Goal: Navigation & Orientation: Understand site structure

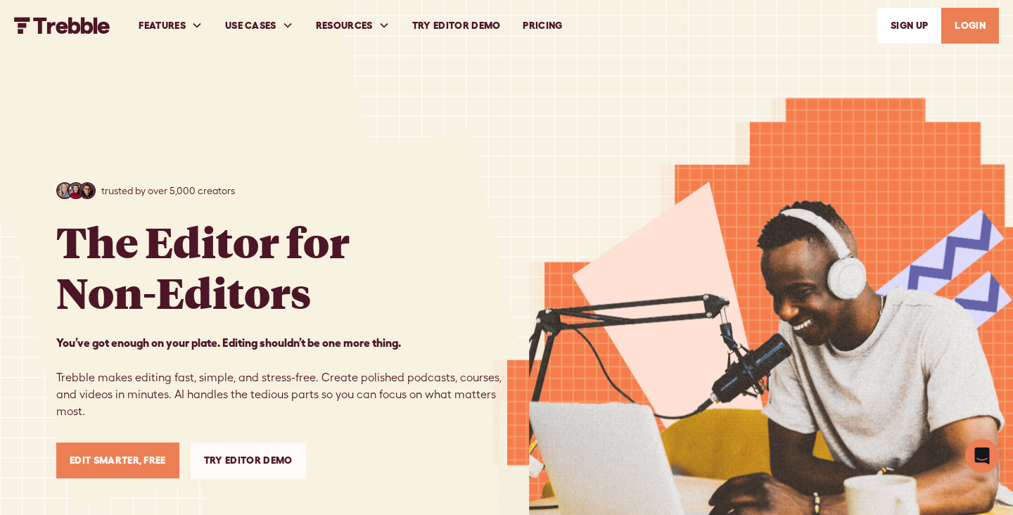
scroll to position [49, 0]
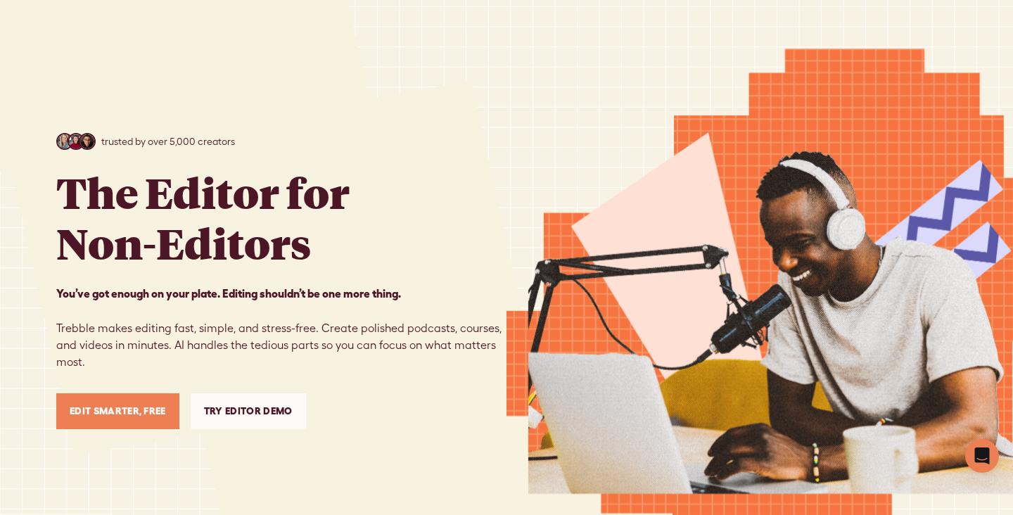
drag, startPoint x: 945, startPoint y: 349, endPoint x: 935, endPoint y: 349, distance: 9.8
click at [941, 349] on div at bounding box center [760, 270] width 507 height 638
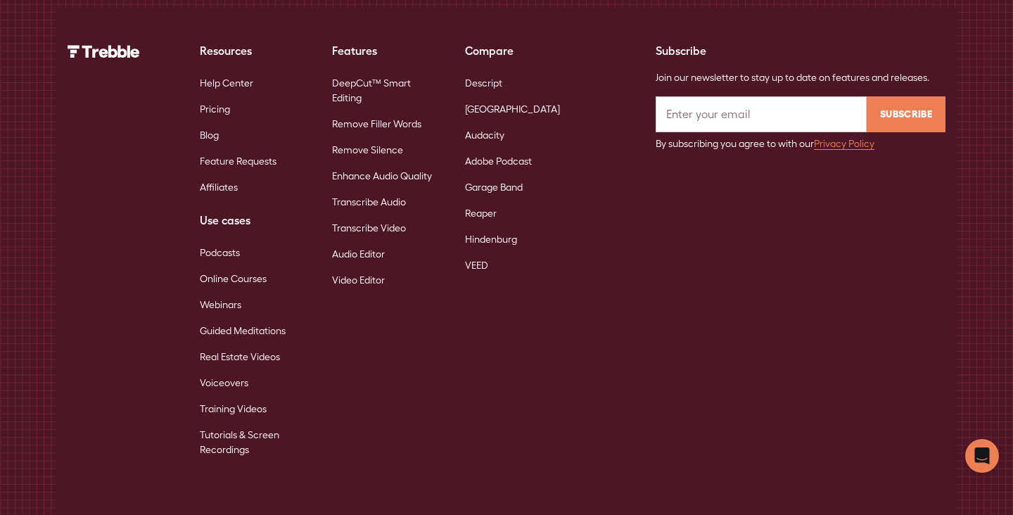
scroll to position [9093, 0]
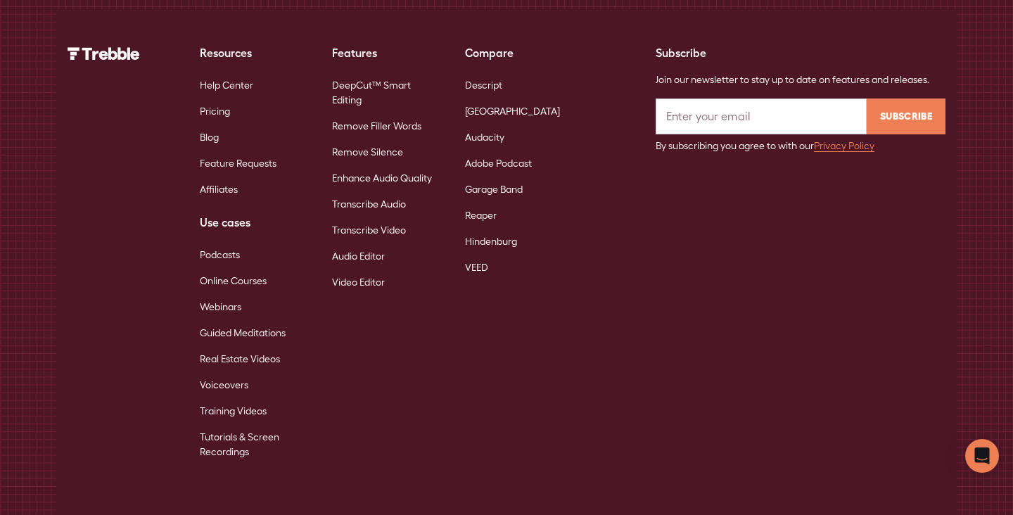
click at [235, 243] on link "Podcasts" at bounding box center [220, 255] width 40 height 26
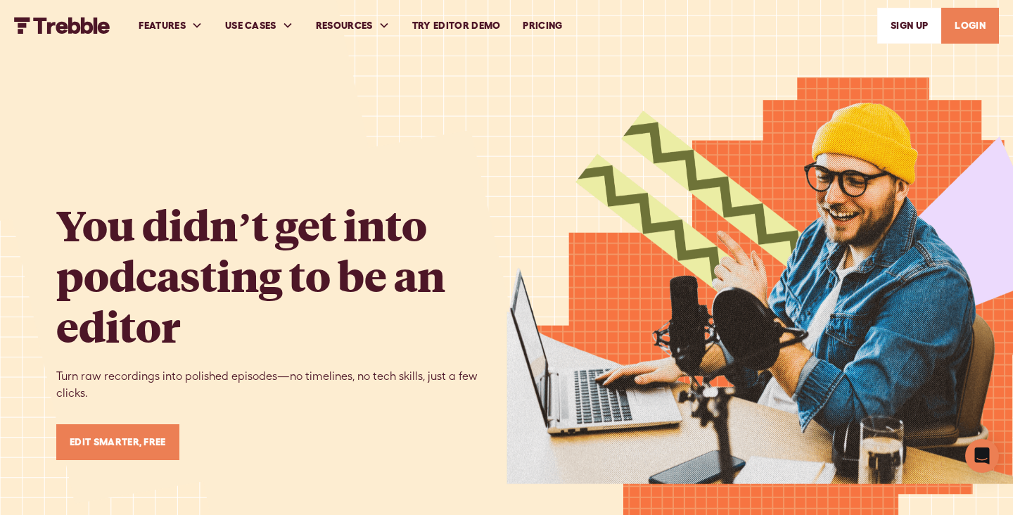
click at [533, 15] on link "PRICING" at bounding box center [542, 25] width 62 height 49
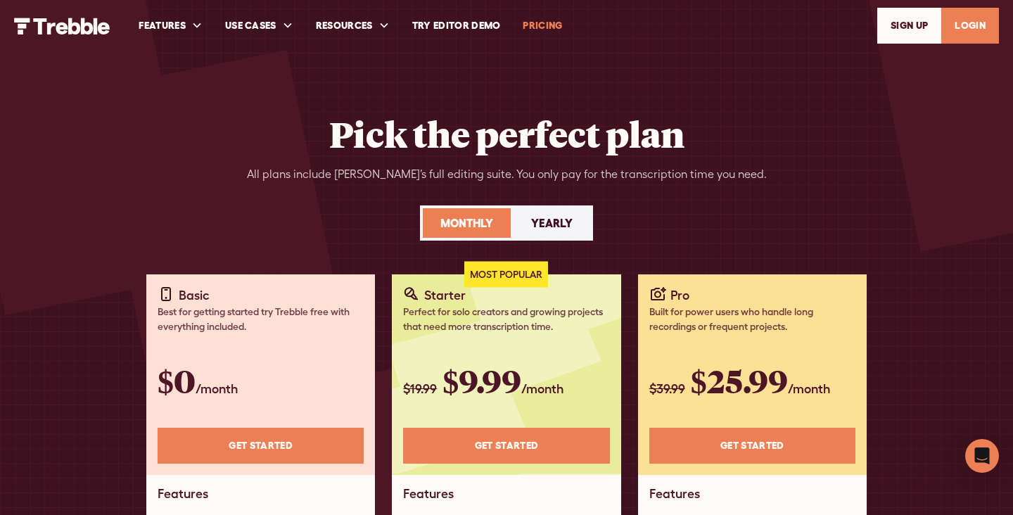
click at [956, 30] on link "LOGIN" at bounding box center [970, 26] width 58 height 36
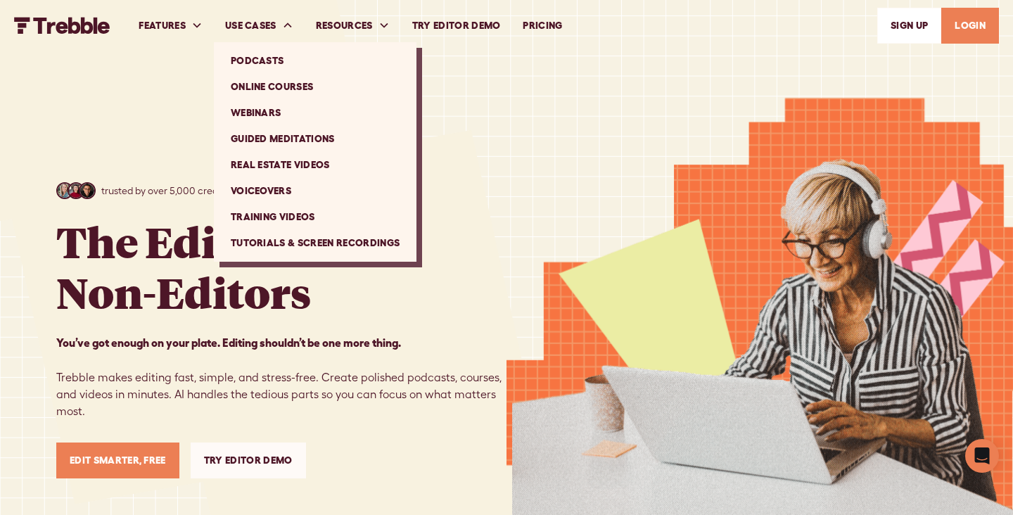
click at [291, 165] on link "Real Estate Videos" at bounding box center [314, 165] width 191 height 26
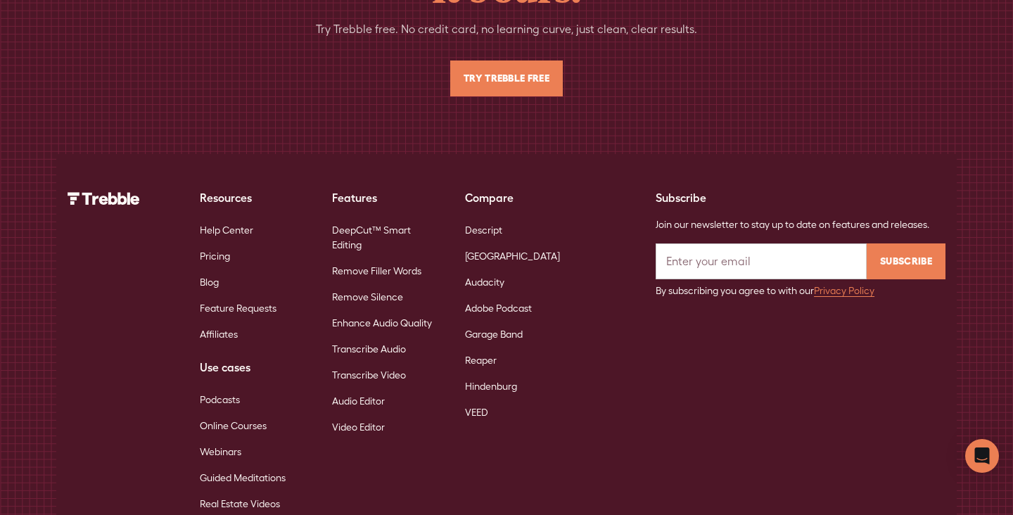
scroll to position [4990, 0]
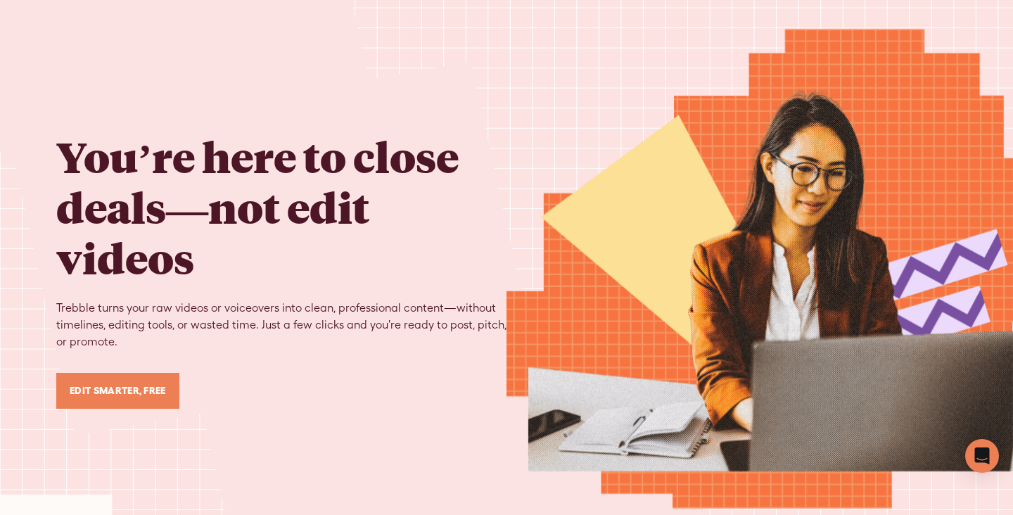
scroll to position [0, 0]
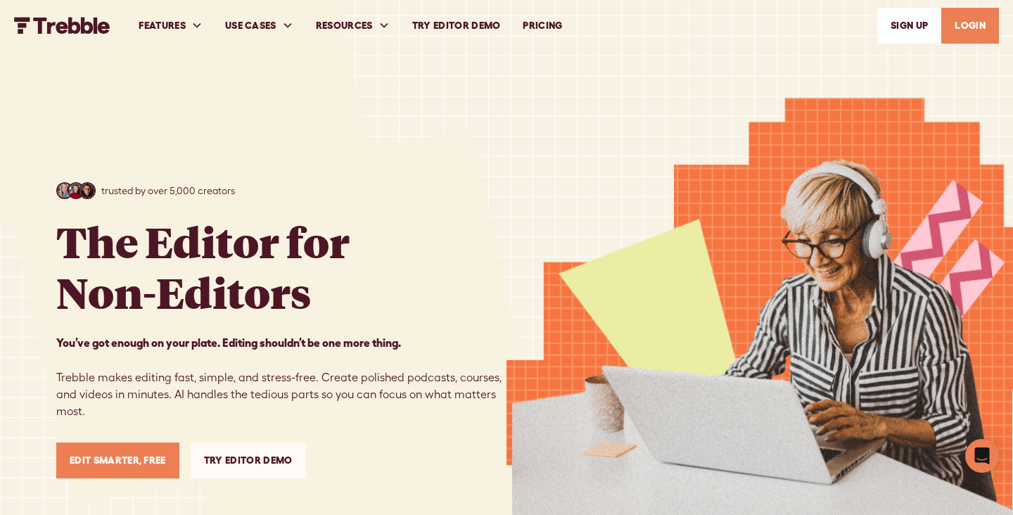
click at [936, 20] on link "SIGn UP" at bounding box center [909, 26] width 64 height 36
click at [951, 42] on link "LOGIN" at bounding box center [970, 26] width 58 height 36
click at [420, 18] on link "Try Editor Demo" at bounding box center [456, 25] width 111 height 49
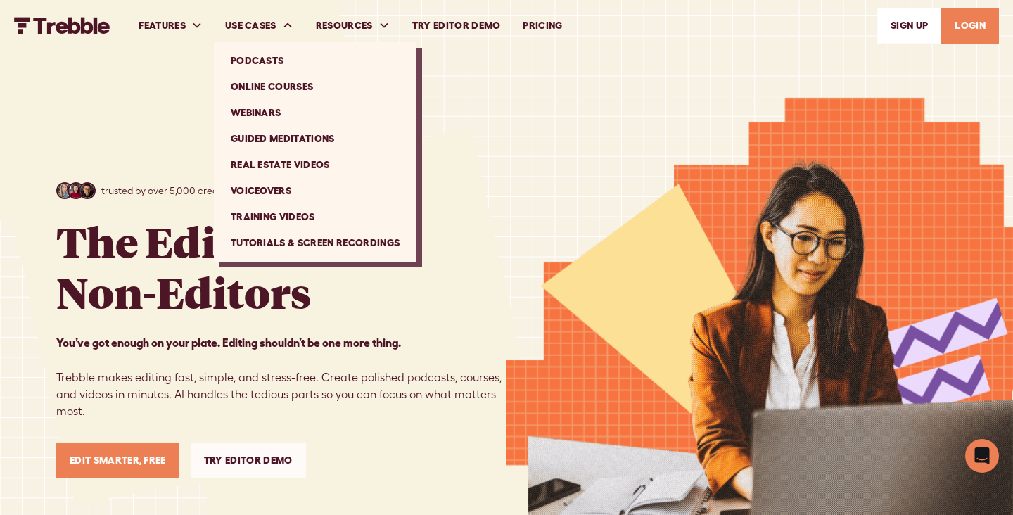
click at [274, 13] on div "USE CASES" at bounding box center [259, 25] width 91 height 49
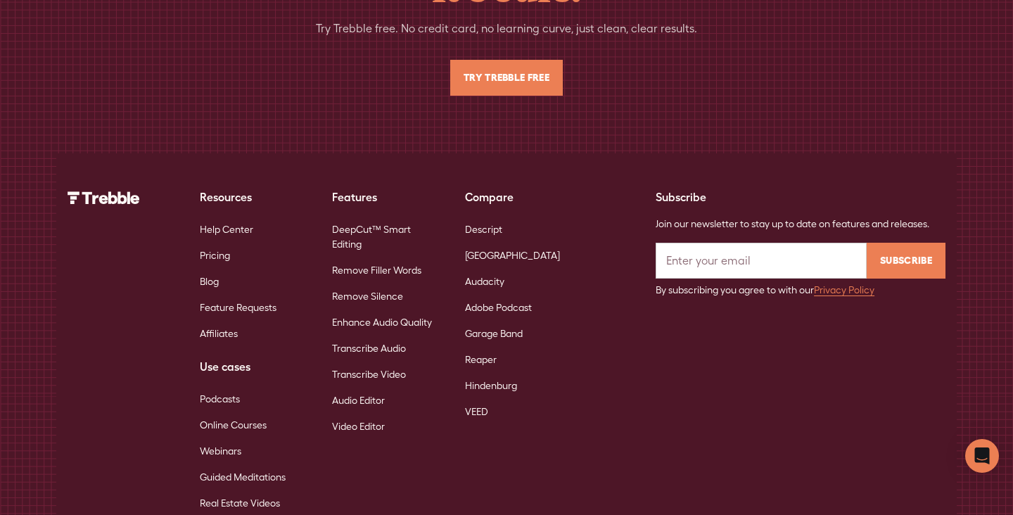
scroll to position [9159, 0]
